Goal: Information Seeking & Learning: Learn about a topic

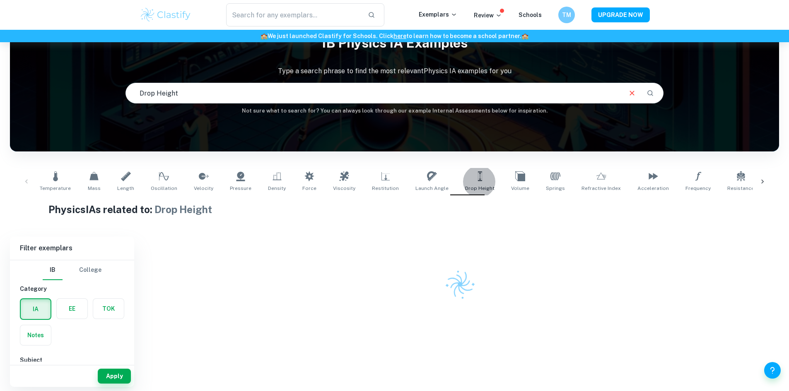
scroll to position [42, 0]
click at [202, 90] on input "Drop Height" at bounding box center [373, 93] width 495 height 23
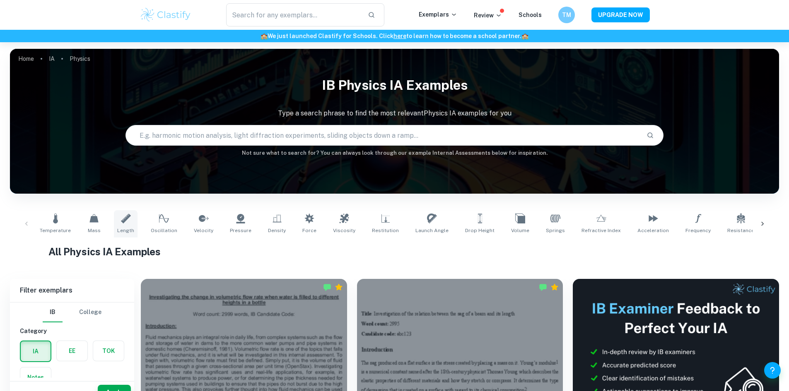
click at [123, 234] on link "Length" at bounding box center [126, 223] width 24 height 27
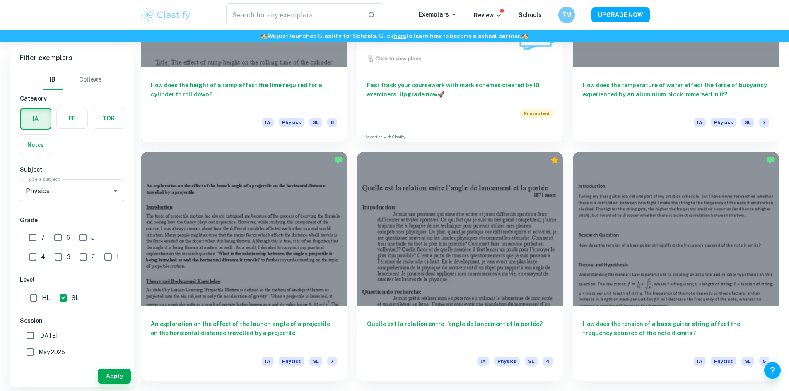
scroll to position [2071, 0]
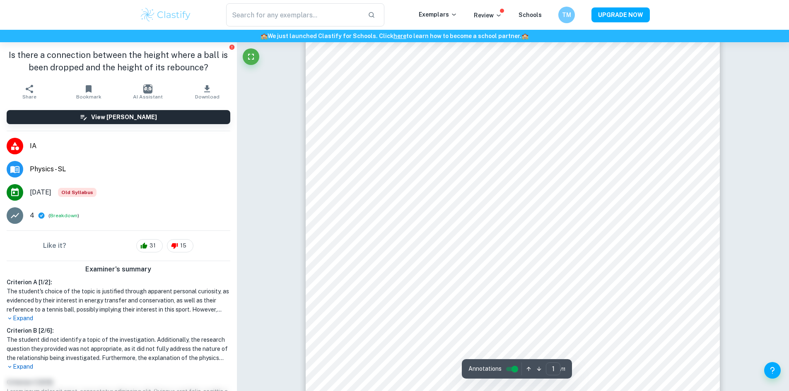
scroll to position [207, 0]
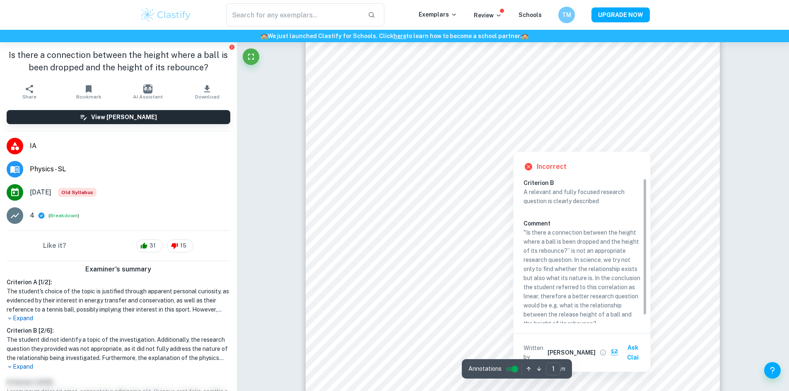
click at [513, 138] on div at bounding box center [515, 132] width 330 height 11
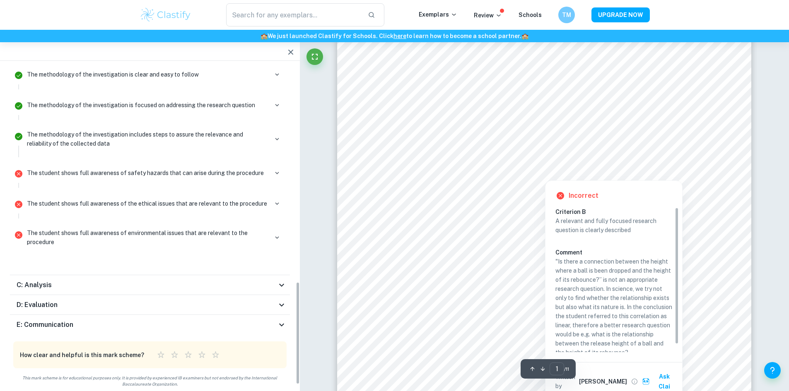
scroll to position [395, 0]
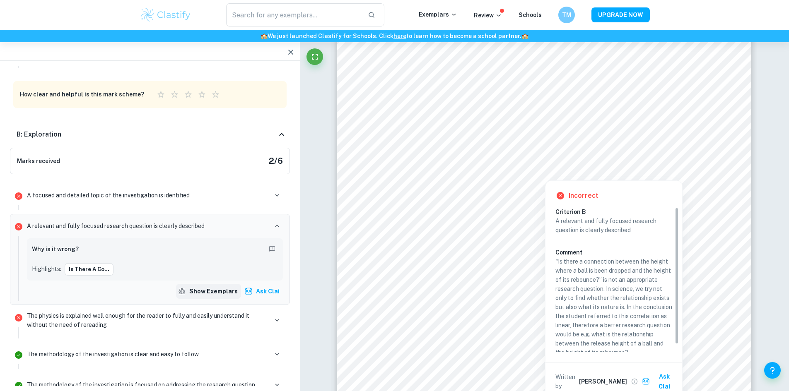
click at [213, 294] on button "Show exemplars" at bounding box center [208, 291] width 65 height 15
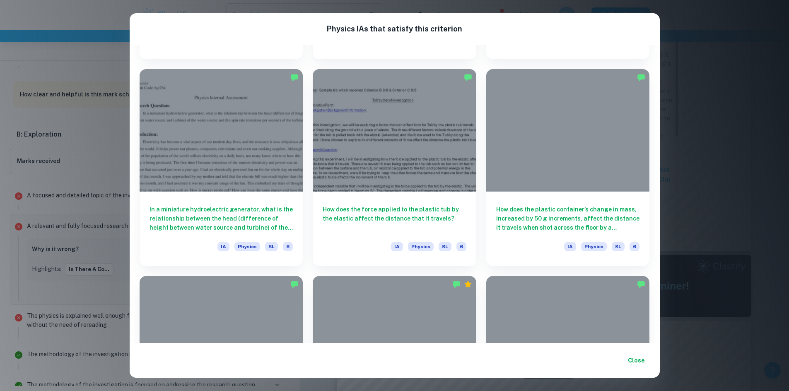
scroll to position [361, 0]
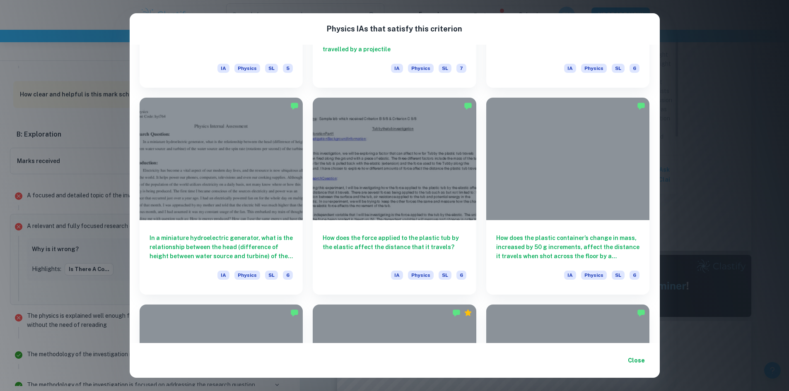
click at [634, 359] on button "Close" at bounding box center [636, 360] width 26 height 15
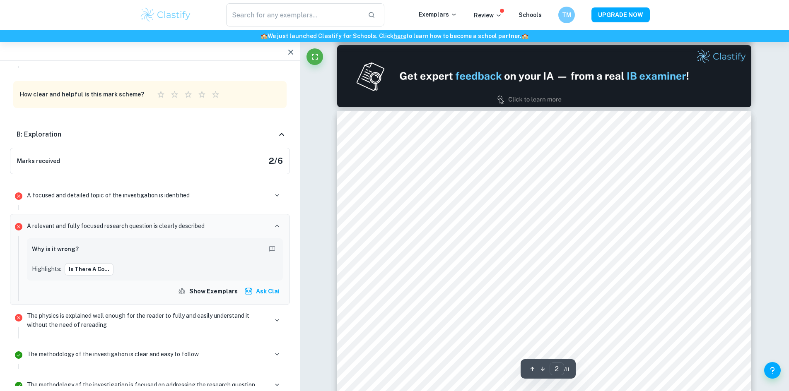
scroll to position [621, 0]
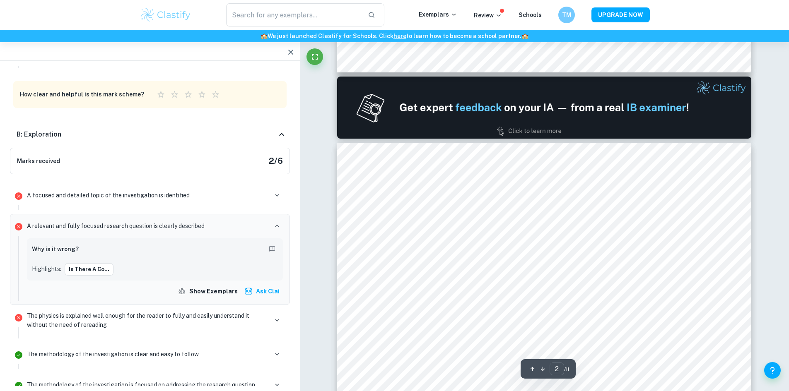
type input "1"
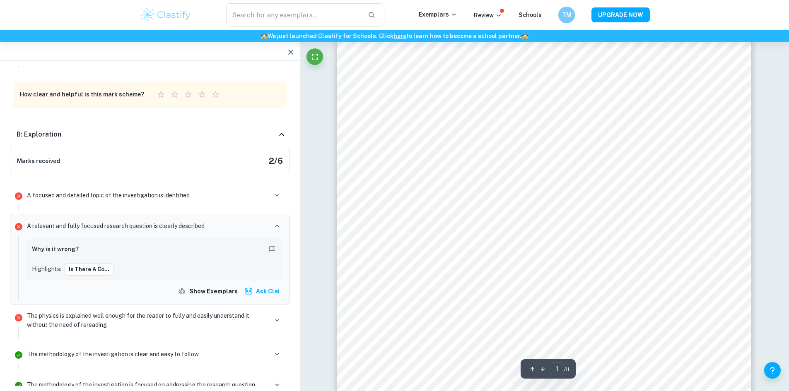
scroll to position [124, 0]
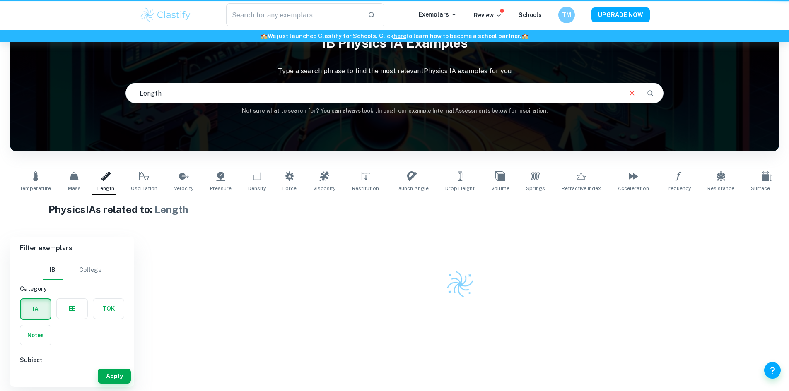
scroll to position [42, 0]
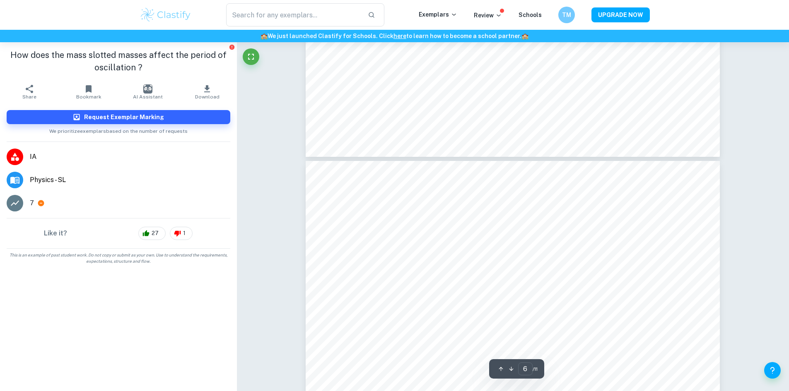
scroll to position [2943, 0]
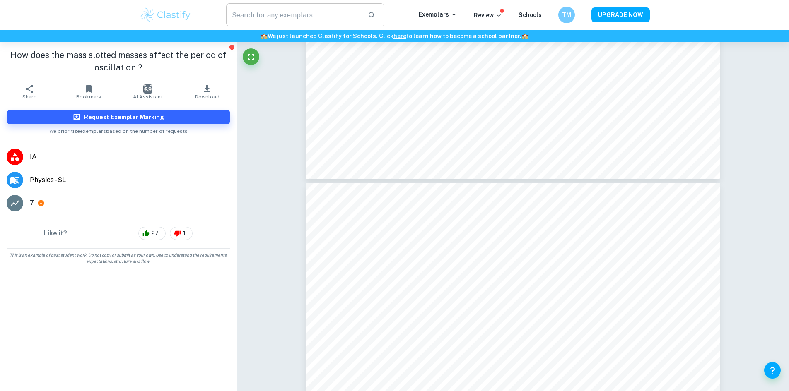
click at [296, 15] on input "text" at bounding box center [293, 14] width 135 height 23
type input "ia"
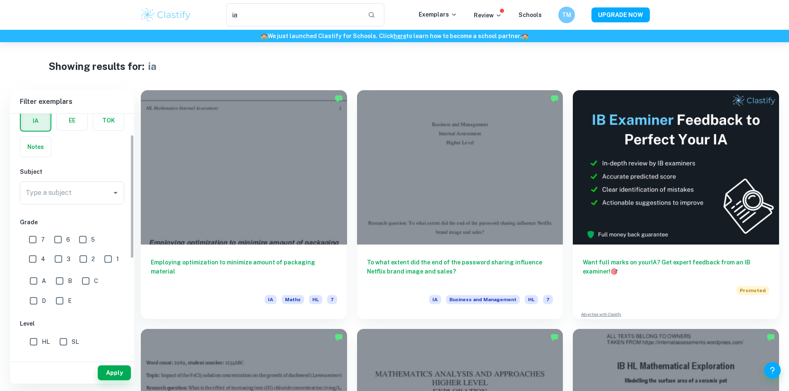
scroll to position [41, 0]
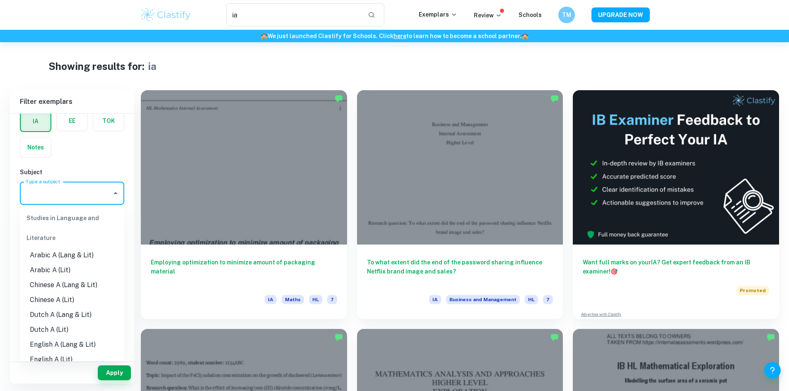
click at [64, 193] on input "Type a subject" at bounding box center [66, 193] width 84 height 16
click at [68, 314] on li "Dutch A (Lang & Lit)" at bounding box center [72, 315] width 104 height 15
type input "Dutch A (Lang & Lit)"
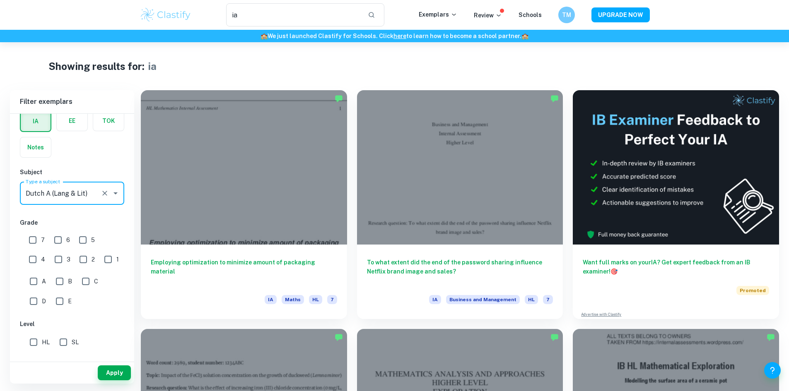
click at [102, 194] on icon "Clear" at bounding box center [105, 193] width 8 height 8
click at [113, 191] on icon "Open" at bounding box center [116, 193] width 10 height 10
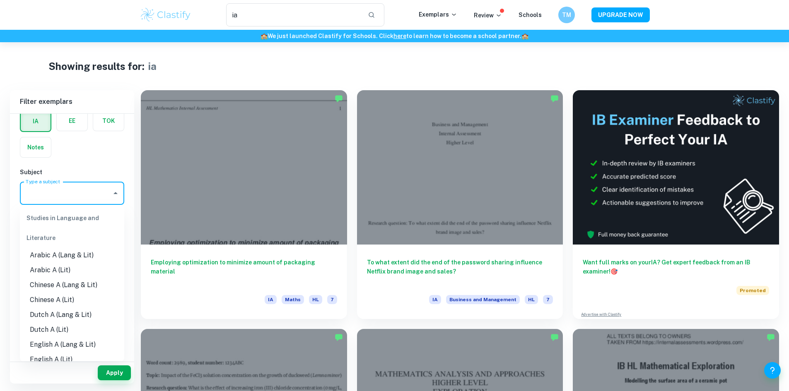
click at [81, 262] on li "Arabic A (Lang & Lit)" at bounding box center [72, 255] width 104 height 15
type input "Arabic A (Lang & Lit)"
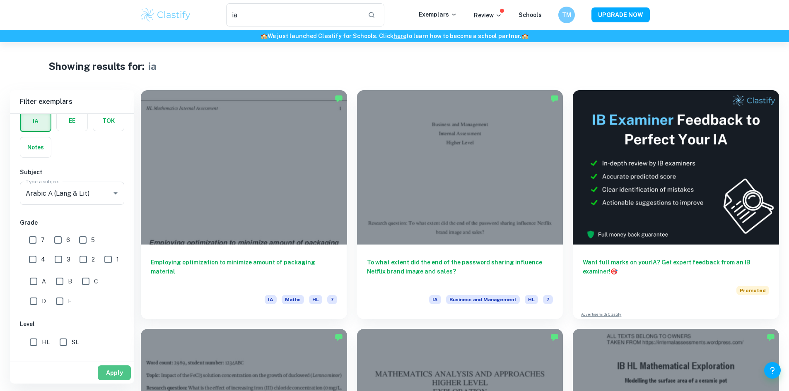
click at [106, 375] on button "Apply" at bounding box center [114, 373] width 33 height 15
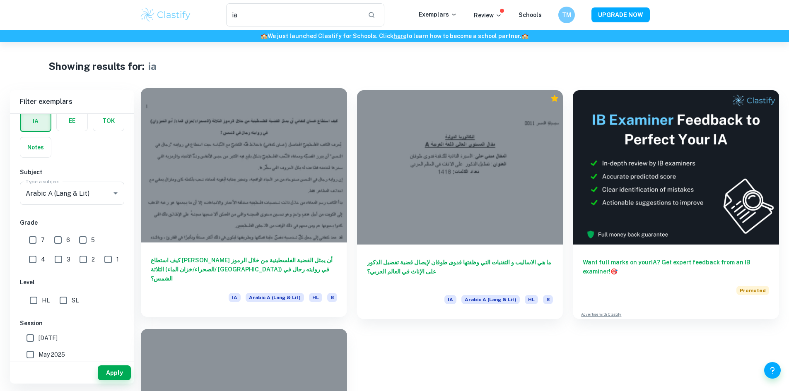
click at [212, 140] on div at bounding box center [244, 165] width 206 height 154
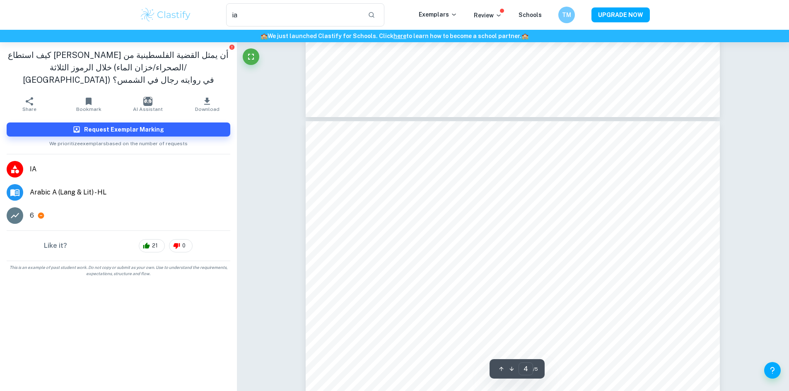
scroll to position [1739, 0]
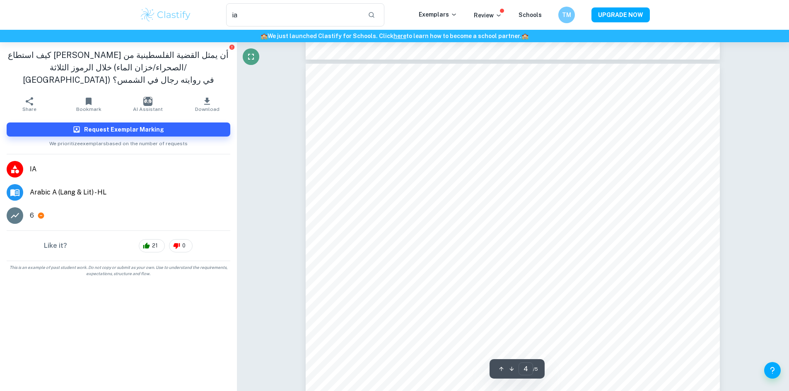
click at [257, 59] on button "Fullscreen" at bounding box center [251, 56] width 17 height 17
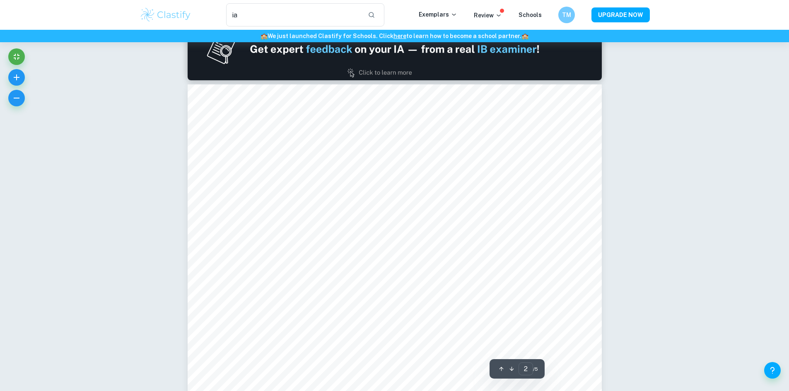
type input "1"
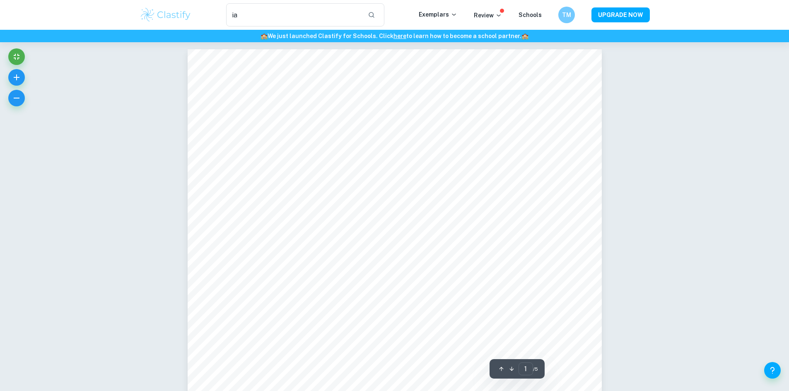
scroll to position [0, 0]
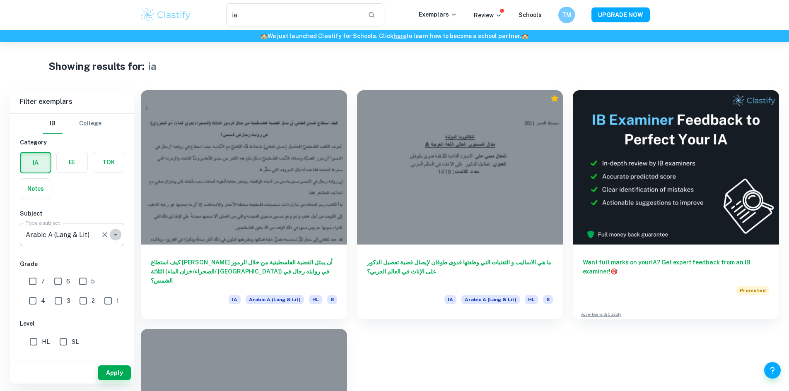
click at [115, 232] on icon "Open" at bounding box center [116, 235] width 10 height 10
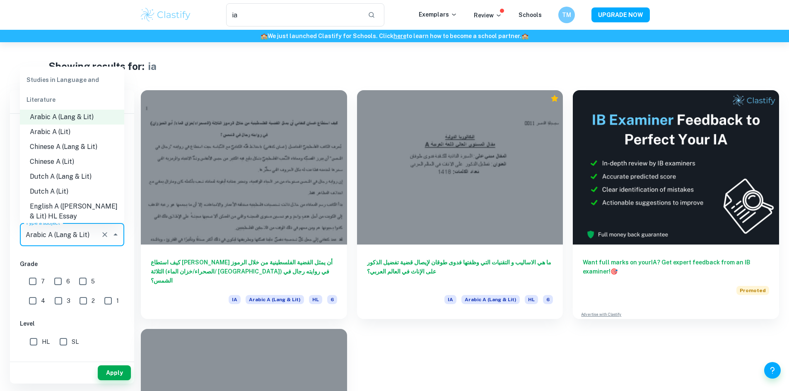
click at [76, 164] on li "Chinese A (Lit)" at bounding box center [72, 161] width 104 height 15
type input "Chinese A (Lit)"
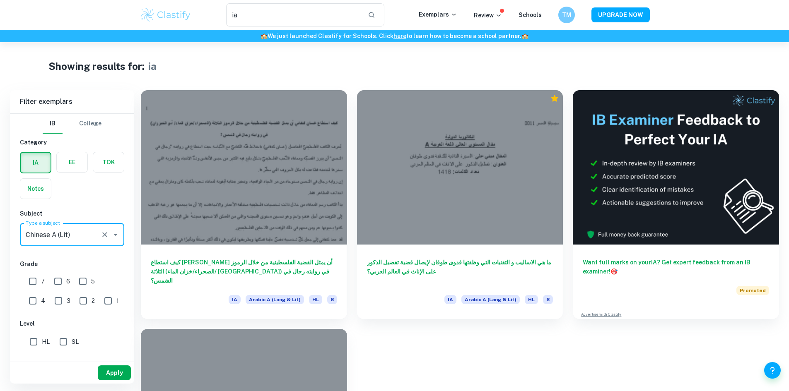
click at [111, 366] on button "Apply" at bounding box center [114, 373] width 33 height 15
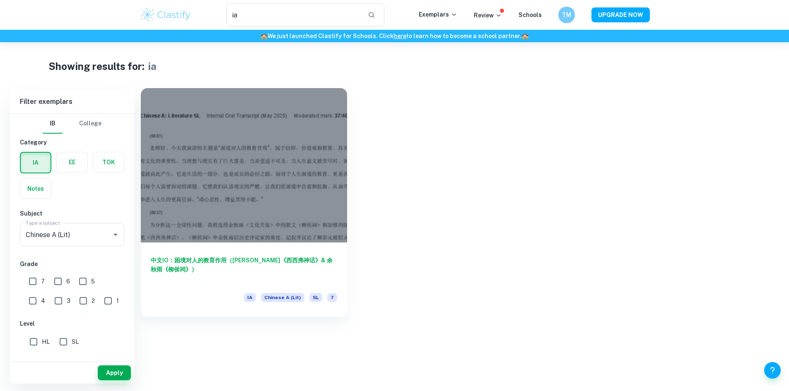
click at [251, 154] on div at bounding box center [244, 165] width 206 height 154
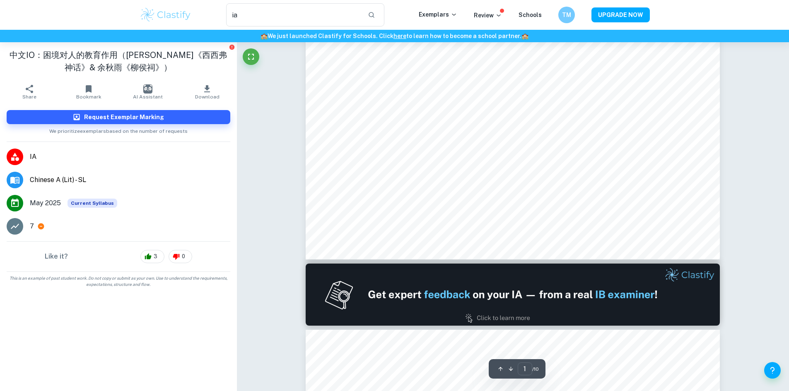
type input "2"
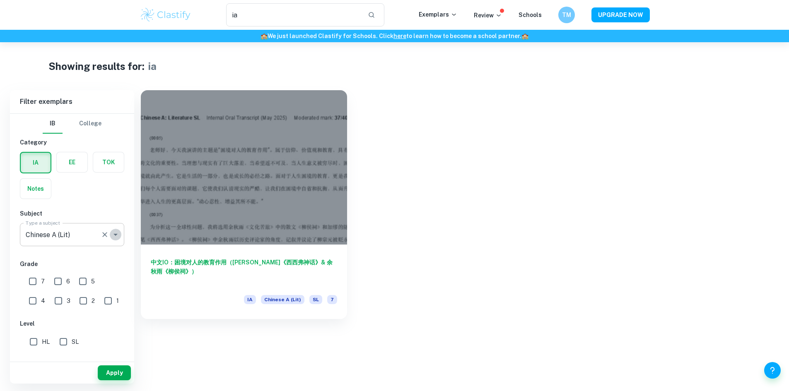
click at [119, 232] on icon "Open" at bounding box center [116, 235] width 10 height 10
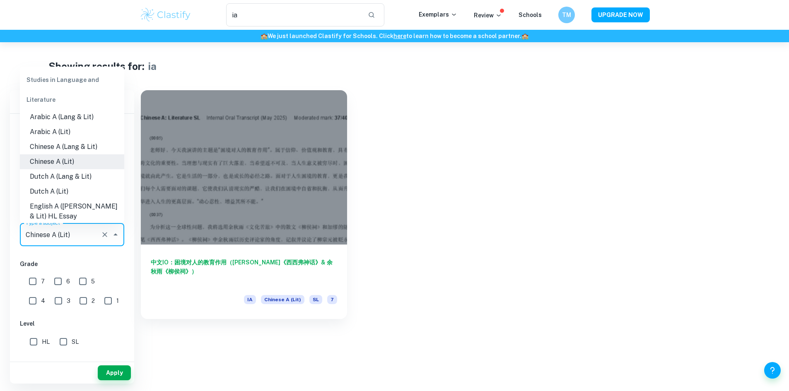
click at [107, 236] on icon "Clear" at bounding box center [105, 235] width 8 height 8
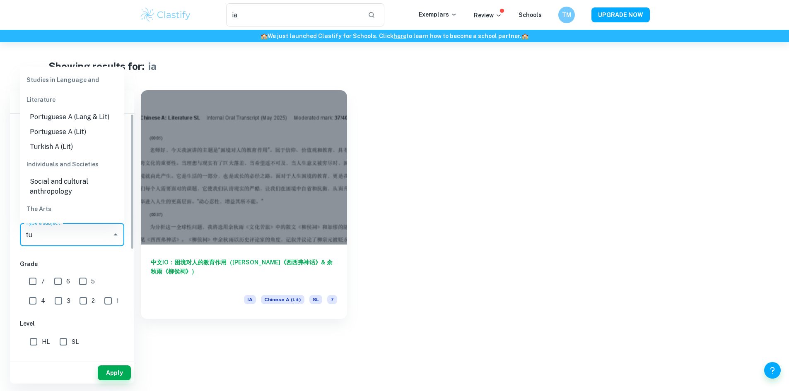
click at [91, 143] on li "Turkish A (Lit)" at bounding box center [72, 147] width 104 height 15
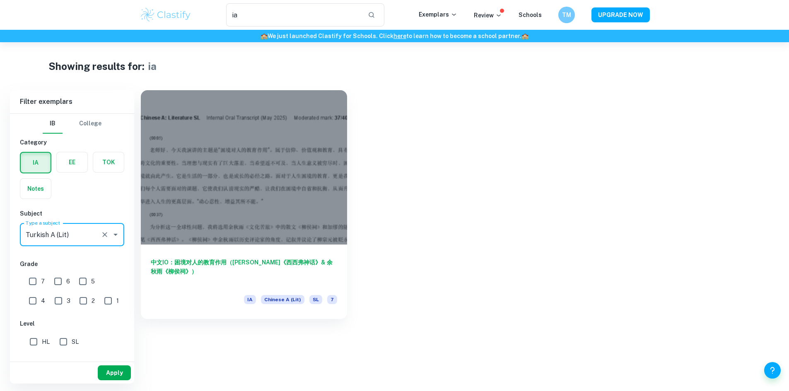
type input "Turkish A (Lit)"
click at [101, 368] on button "Apply" at bounding box center [114, 373] width 33 height 15
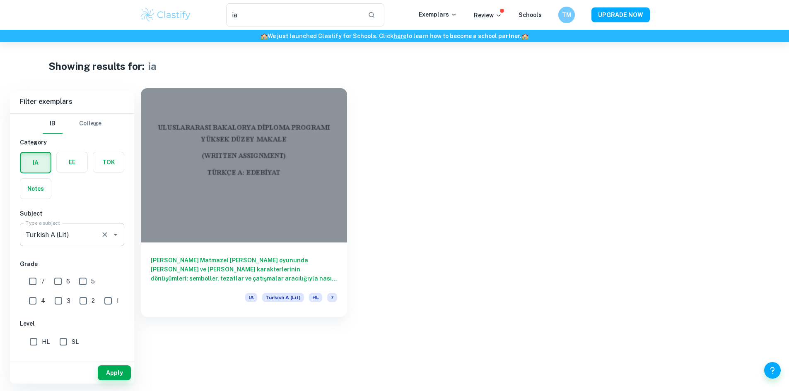
click at [241, 162] on div at bounding box center [244, 165] width 206 height 154
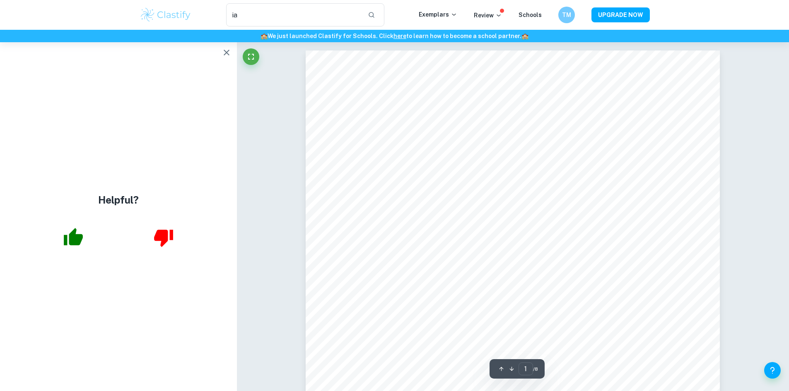
scroll to position [414, 0]
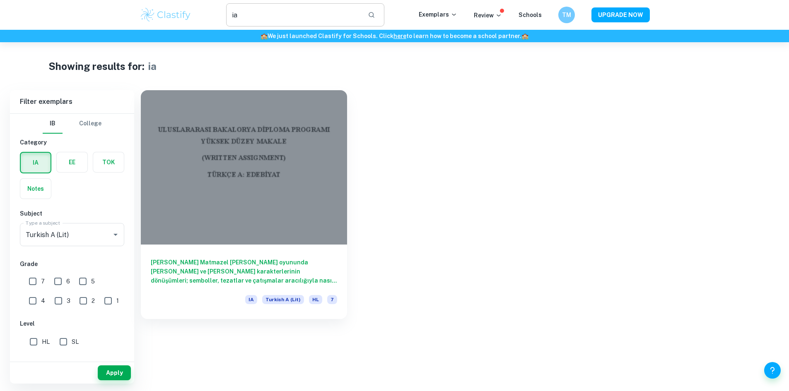
click at [349, 11] on input "ia" at bounding box center [293, 14] width 135 height 23
click at [115, 239] on icon "Open" at bounding box center [116, 235] width 10 height 10
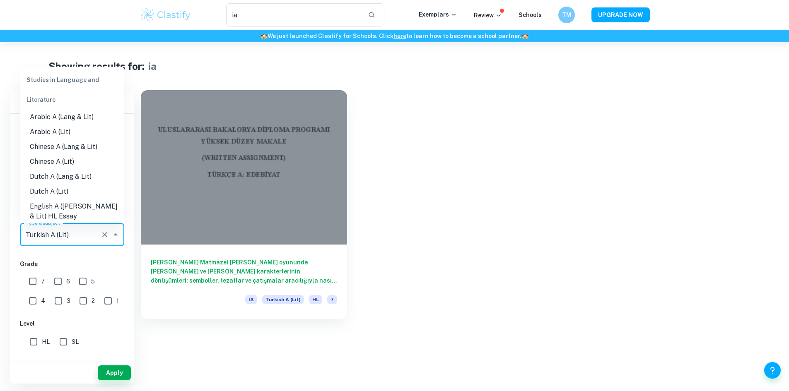
scroll to position [299, 0]
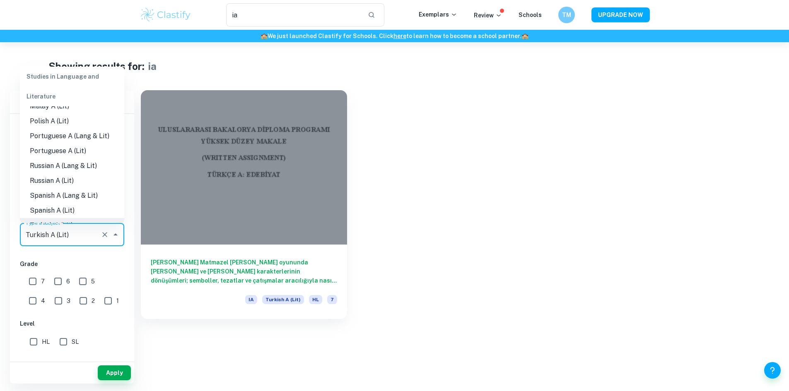
click at [96, 238] on input "Turkish A (Lit)" at bounding box center [61, 235] width 74 height 16
click at [101, 238] on icon "Clear" at bounding box center [105, 235] width 8 height 8
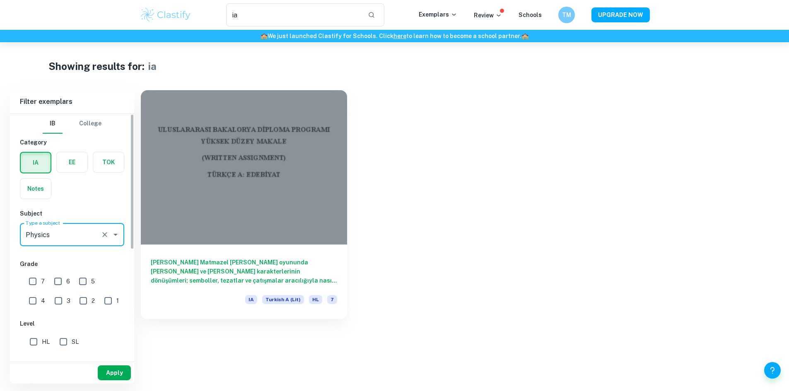
type input "Physics"
click at [111, 374] on button "Apply" at bounding box center [114, 373] width 33 height 15
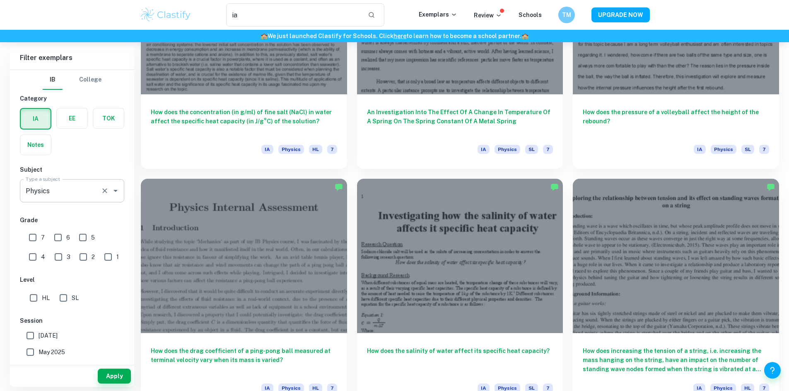
scroll to position [869, 0]
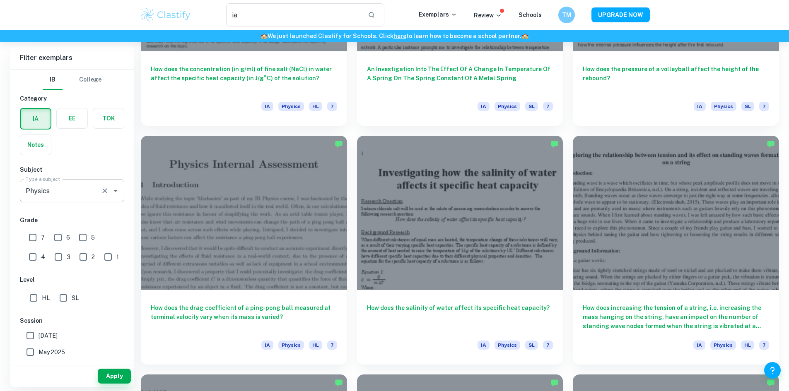
scroll to position [913, 0]
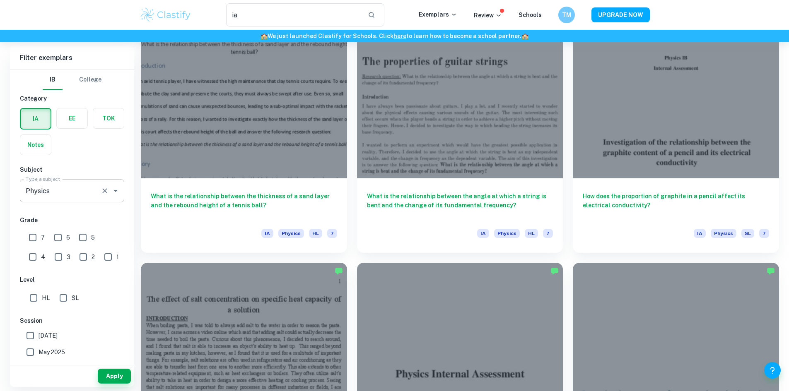
scroll to position [787, 0]
